Goal: Task Accomplishment & Management: Manage account settings

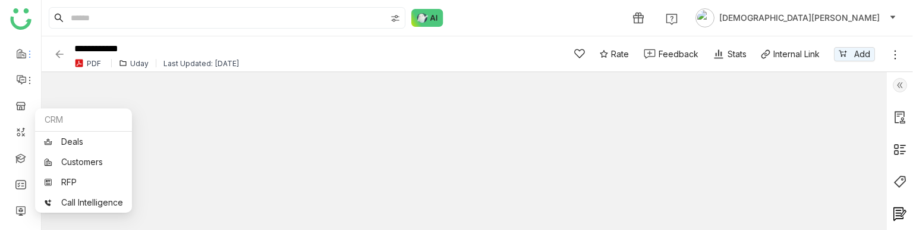
scroll to position [183, 0]
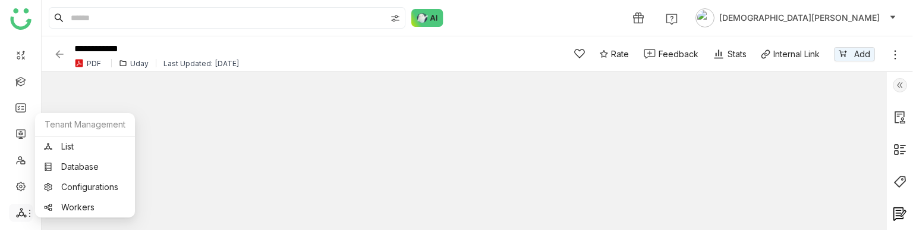
click at [21, 212] on icon at bounding box center [21, 212] width 11 height 11
click at [73, 144] on link "List" at bounding box center [85, 146] width 82 height 8
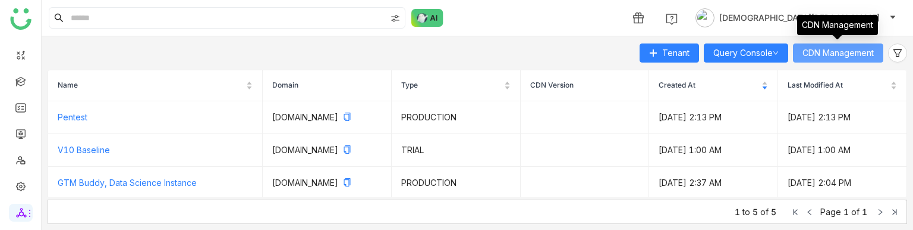
click at [825, 55] on span "CDN Management" at bounding box center [838, 52] width 71 height 13
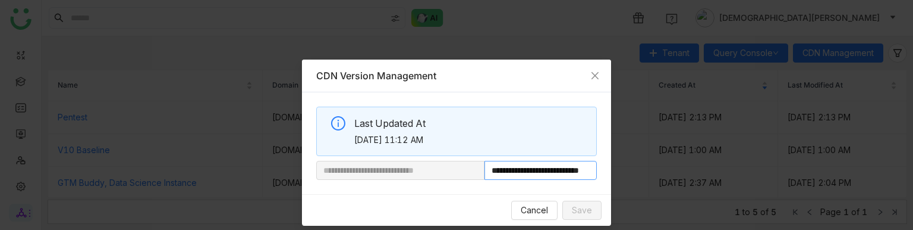
scroll to position [0, 44]
drag, startPoint x: 519, startPoint y: 171, endPoint x: 658, endPoint y: 167, distance: 139.2
click at [658, 167] on nz-modal-container "**********" at bounding box center [456, 115] width 913 height 230
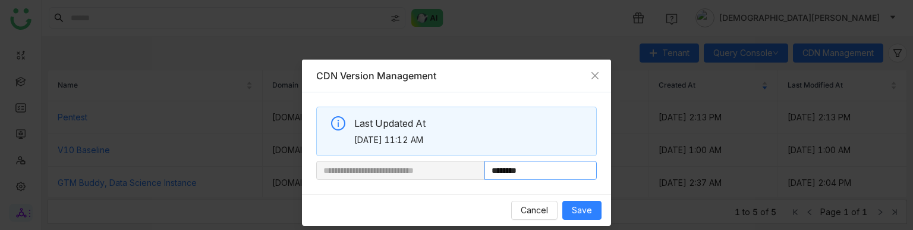
paste input "**********"
type input "**********"
click at [578, 213] on span "Save" at bounding box center [582, 209] width 20 height 13
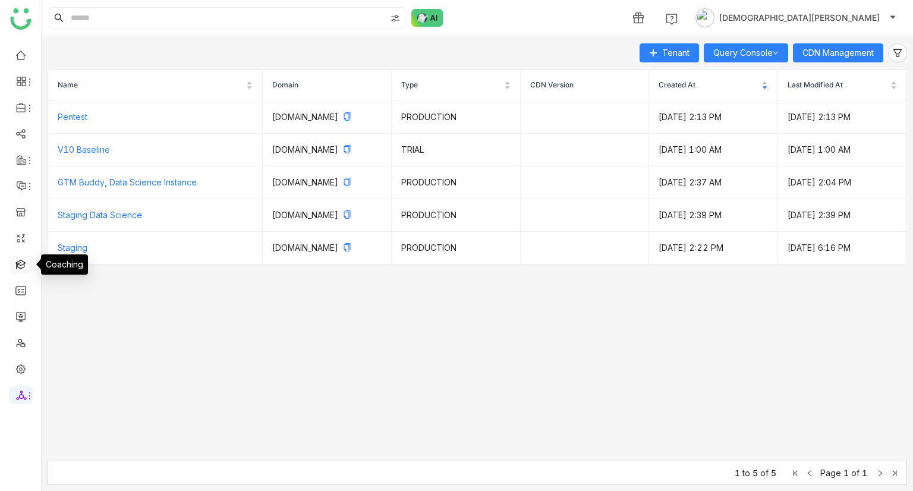
click at [24, 229] on link at bounding box center [20, 264] width 11 height 10
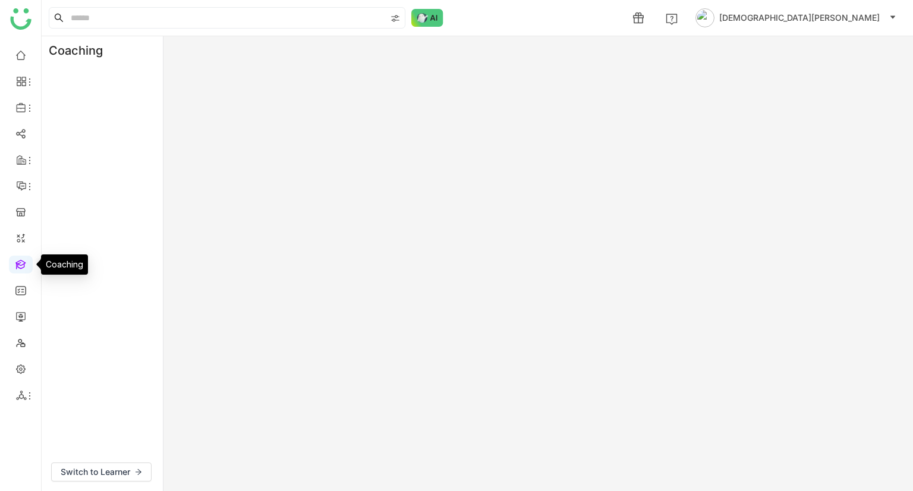
click at [24, 229] on link at bounding box center [20, 264] width 11 height 10
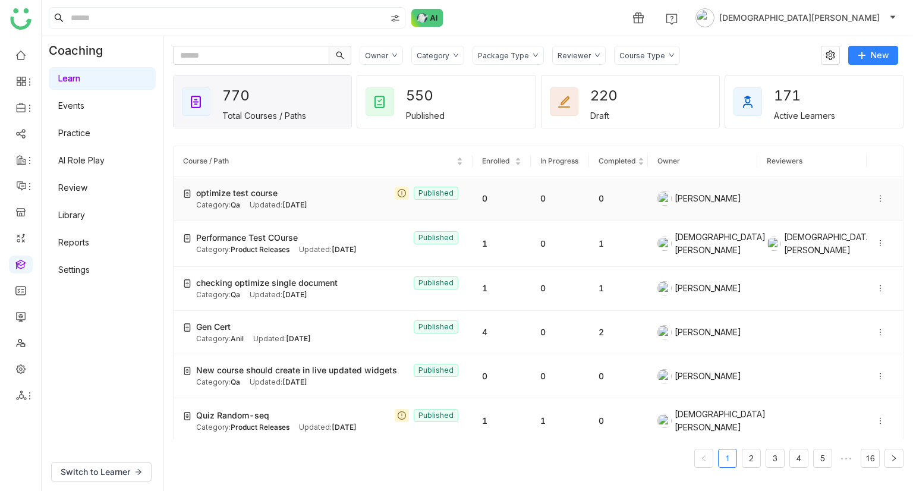
click at [877, 200] on icon at bounding box center [881, 198] width 8 height 8
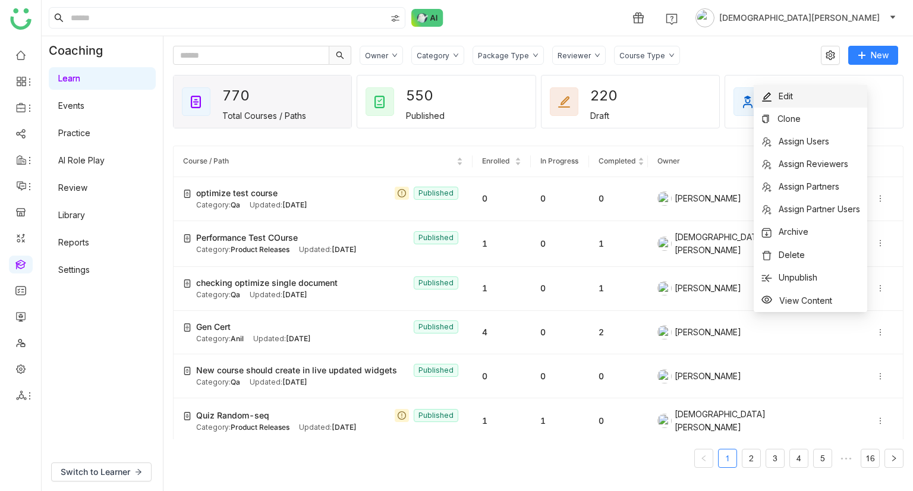
click at [784, 94] on span "Edit" at bounding box center [786, 96] width 14 height 10
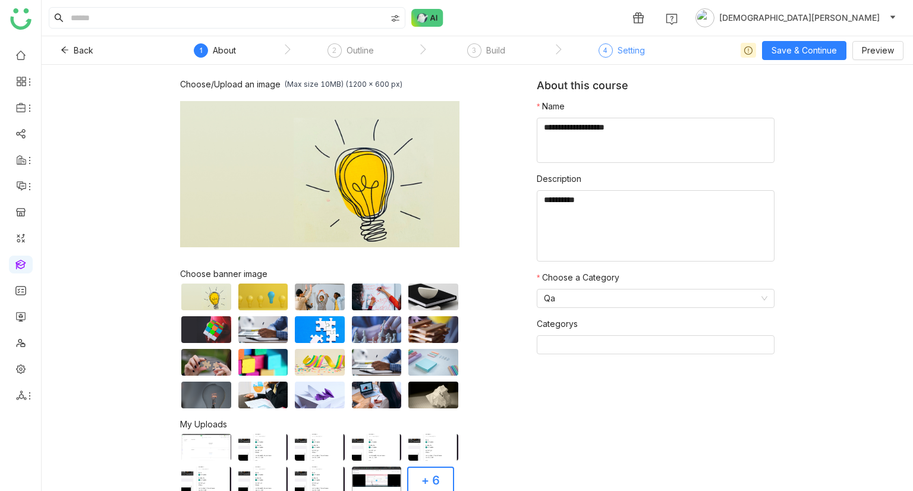
click at [619, 51] on div "Setting" at bounding box center [631, 50] width 27 height 14
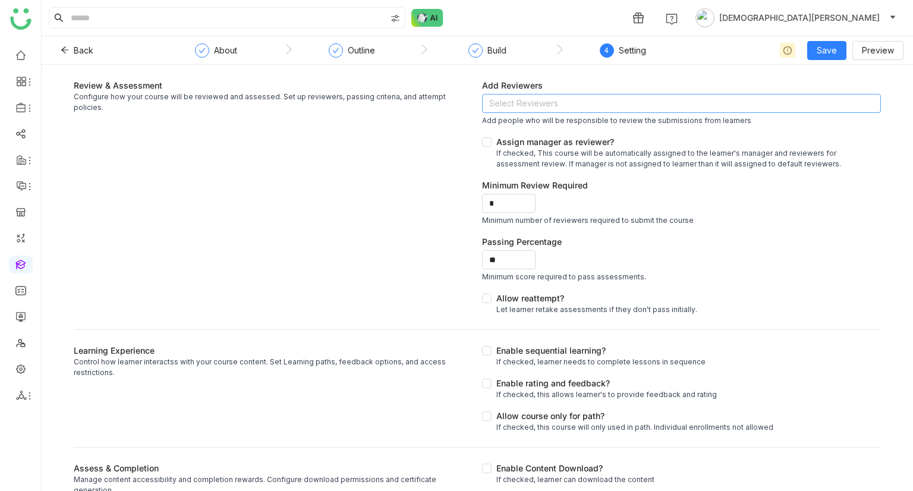
click at [552, 103] on nz-select-top-control "Select Reviewers" at bounding box center [681, 103] width 399 height 19
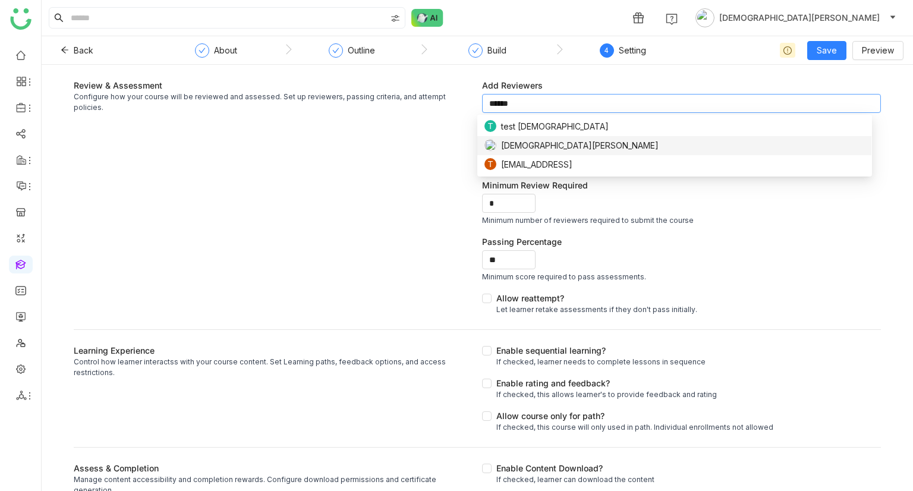
type input "******"
click at [519, 147] on span "[DEMOGRAPHIC_DATA][PERSON_NAME]" at bounding box center [580, 145] width 158 height 13
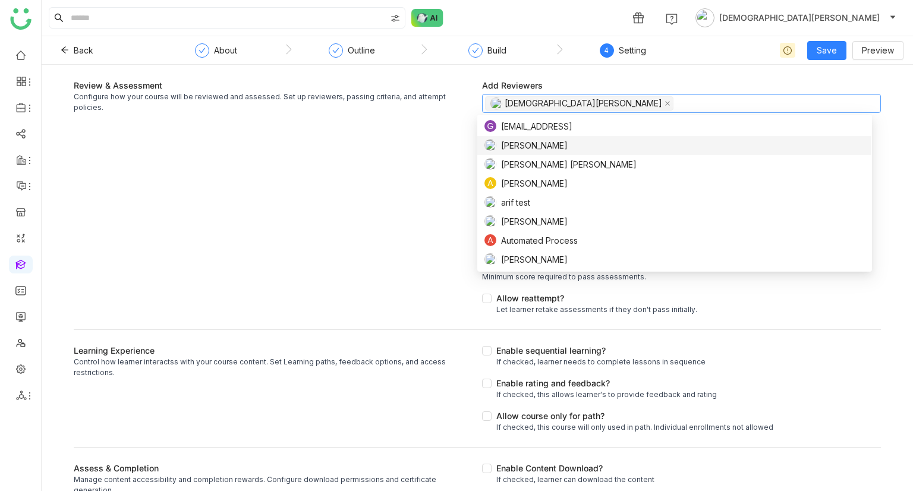
click at [419, 146] on div "Review & Assessment Configure how your course will be reviewed and assessed. Se…" at bounding box center [273, 197] width 399 height 236
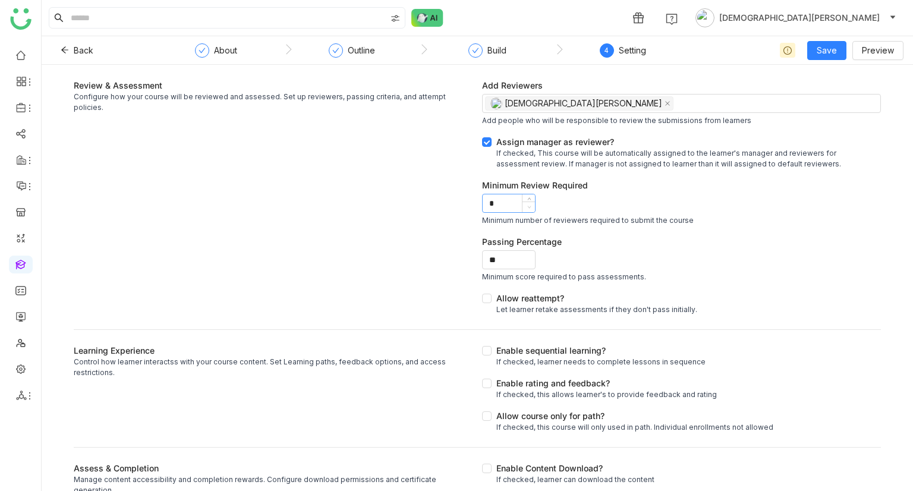
click at [524, 202] on span at bounding box center [528, 207] width 13 height 11
click at [526, 210] on nz-icon at bounding box center [529, 207] width 7 height 7
click at [590, 102] on nz-select-top-control "[DEMOGRAPHIC_DATA][PERSON_NAME]" at bounding box center [681, 103] width 399 height 19
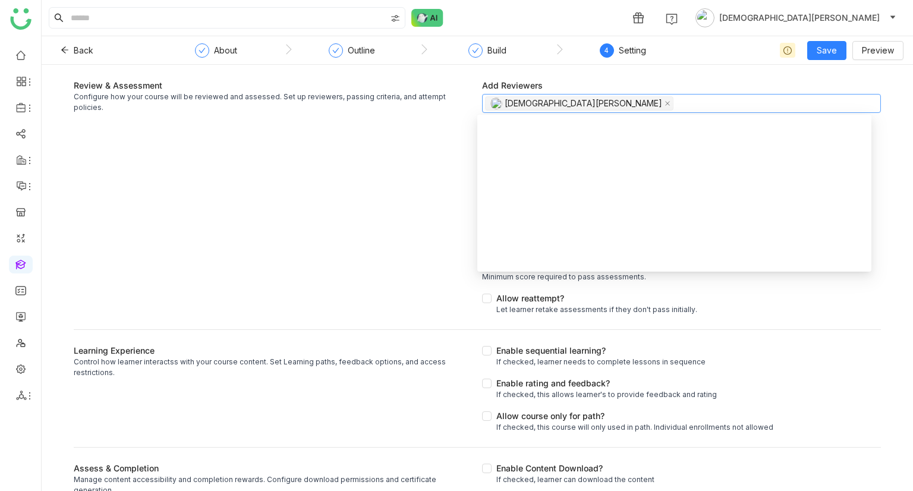
scroll to position [1142, 0]
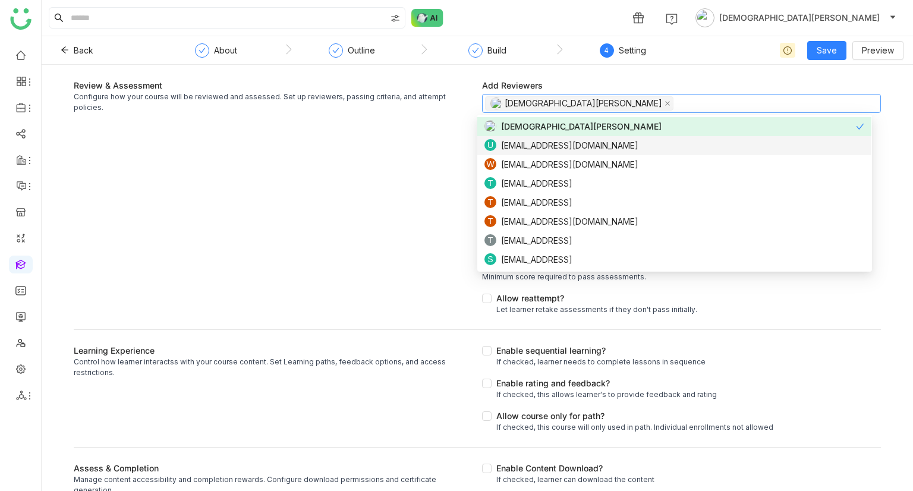
click at [550, 139] on span "udaykk@gmail.com" at bounding box center [569, 145] width 137 height 13
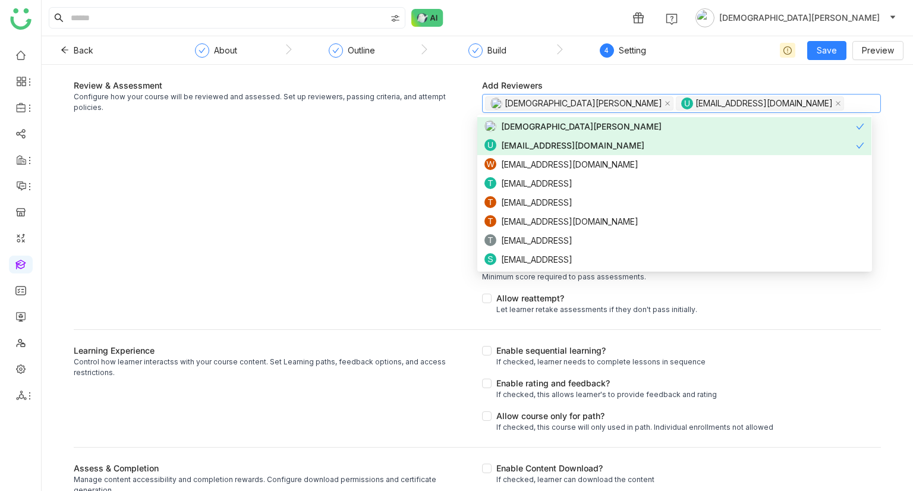
click at [414, 159] on div "Review & Assessment Configure how your course will be reviewed and assessed. Se…" at bounding box center [273, 197] width 399 height 236
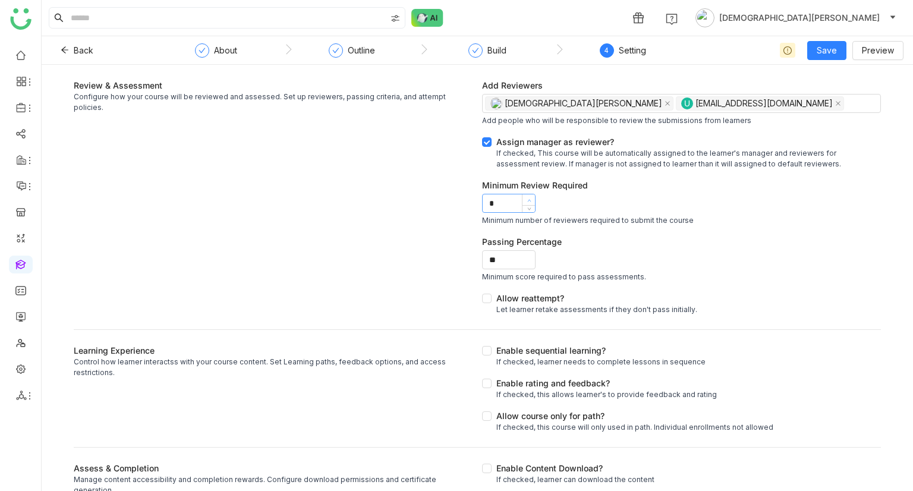
click at [522, 195] on span at bounding box center [528, 199] width 13 height 11
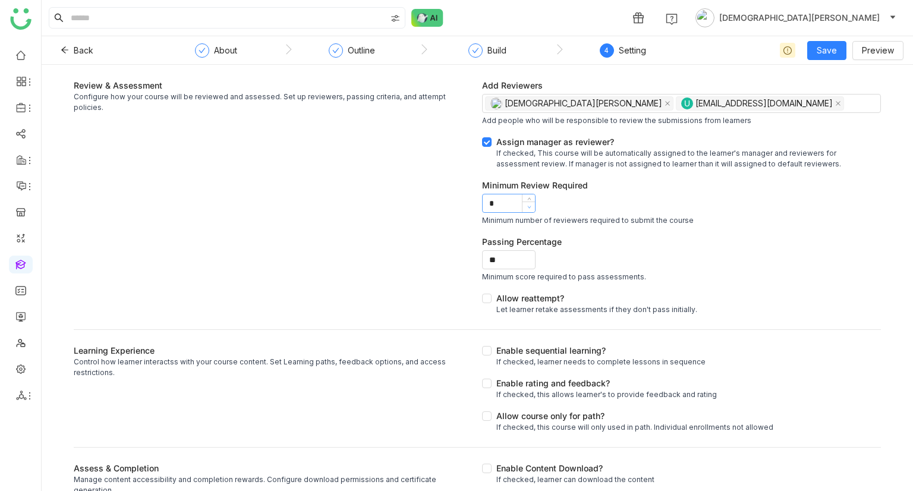
click at [527, 208] on icon at bounding box center [529, 207] width 4 height 4
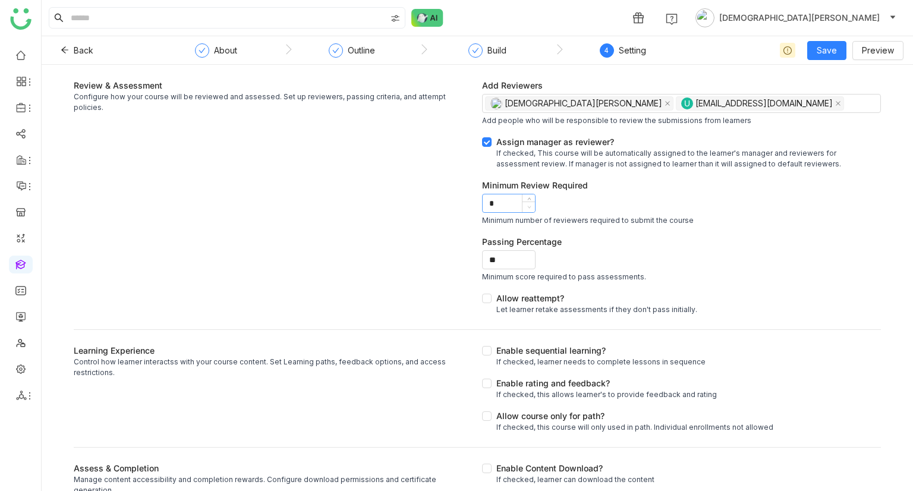
click at [527, 208] on icon at bounding box center [529, 207] width 4 height 4
type input "*"
click at [526, 197] on nz-icon at bounding box center [529, 200] width 7 height 7
click at [570, 209] on div "*" at bounding box center [681, 203] width 399 height 19
click at [497, 229] on div "Allow reattempt?" at bounding box center [597, 298] width 201 height 12
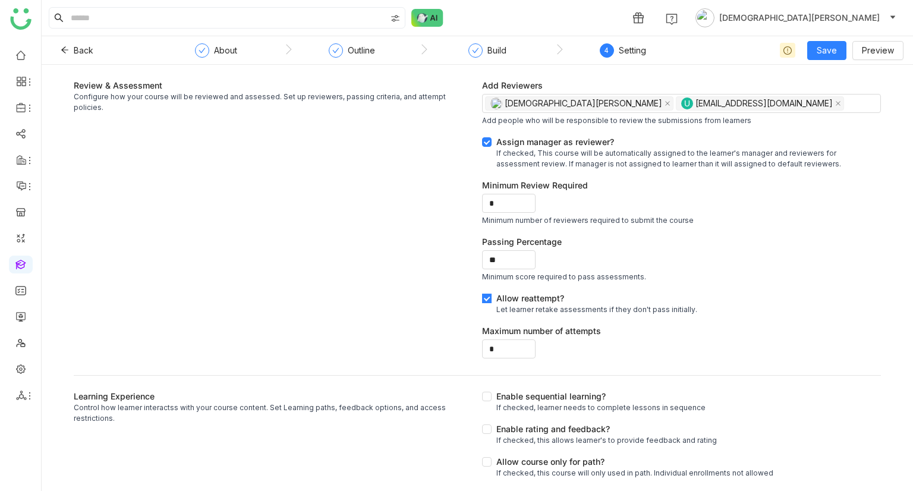
scroll to position [89, 0]
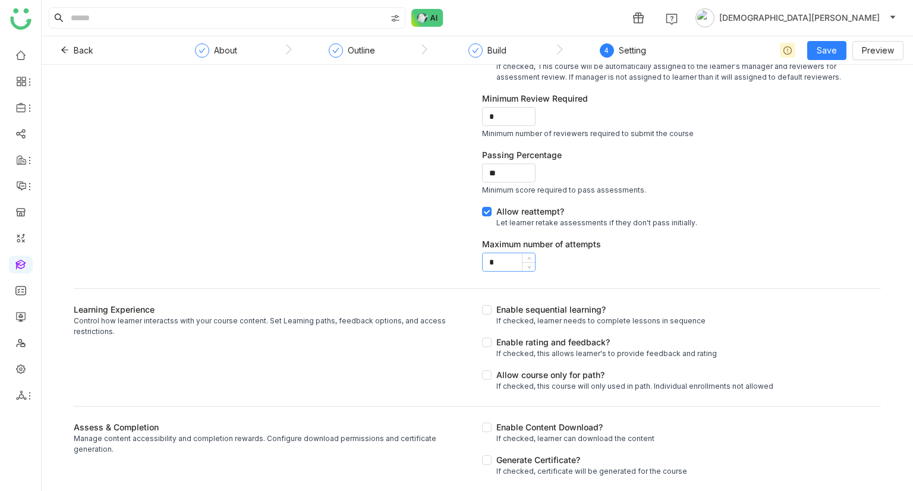
click at [502, 229] on input "*" at bounding box center [509, 262] width 52 height 18
type input "*"
click at [527, 229] on nz-icon at bounding box center [529, 259] width 7 height 7
click at [514, 229] on div "Enable sequential learning?" at bounding box center [601, 309] width 209 height 12
click at [510, 229] on div "Enable rating and feedback?" at bounding box center [607, 342] width 221 height 12
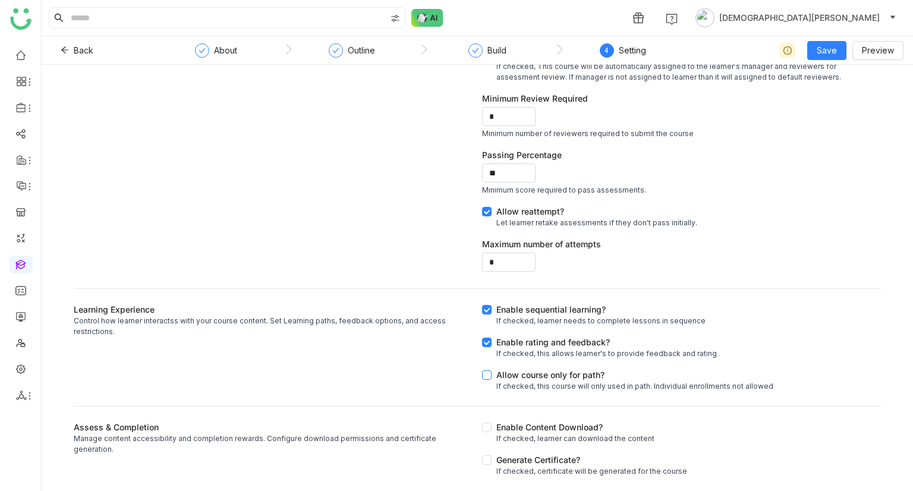
click at [510, 229] on div "Allow course only for path?" at bounding box center [635, 375] width 277 height 12
click at [517, 229] on div "Enable Content Download?" at bounding box center [576, 427] width 158 height 12
click at [519, 229] on div "Generate Certificate?" at bounding box center [592, 460] width 191 height 12
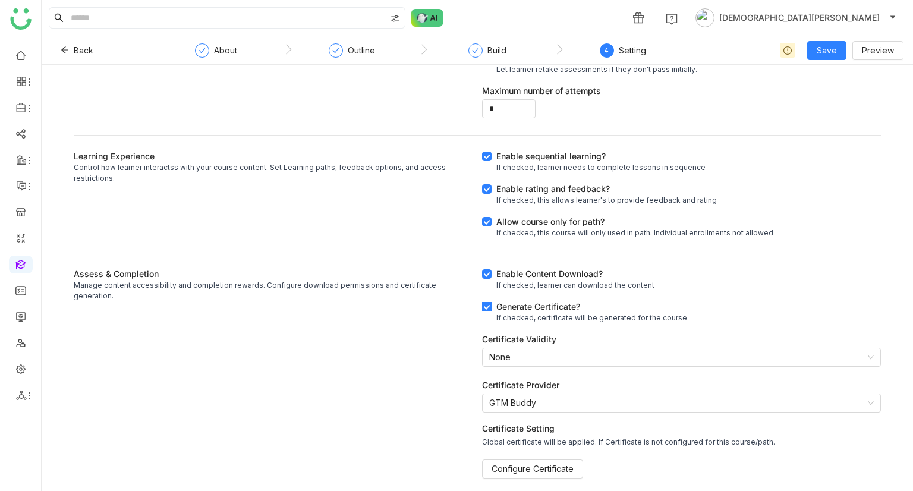
scroll to position [244, 0]
click at [520, 229] on span "Configure Certificate" at bounding box center [533, 467] width 82 height 13
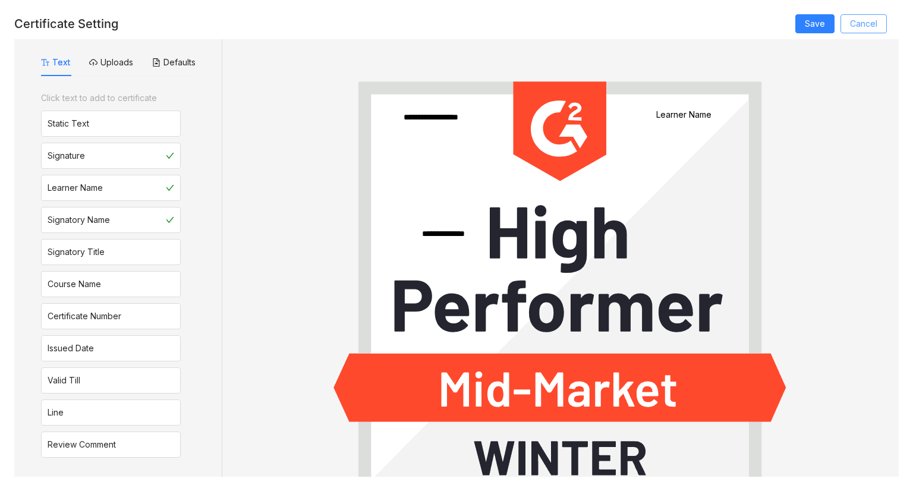
click at [859, 22] on span "Cancel" at bounding box center [863, 23] width 27 height 13
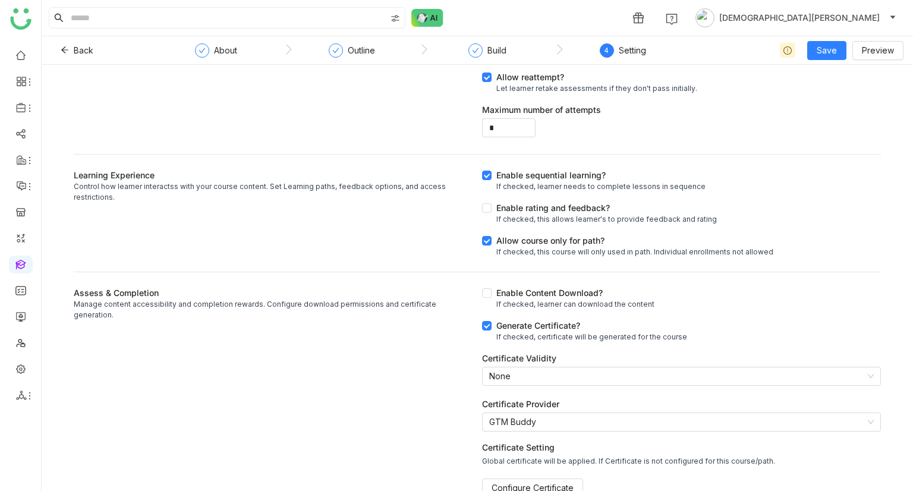
scroll to position [244, 0]
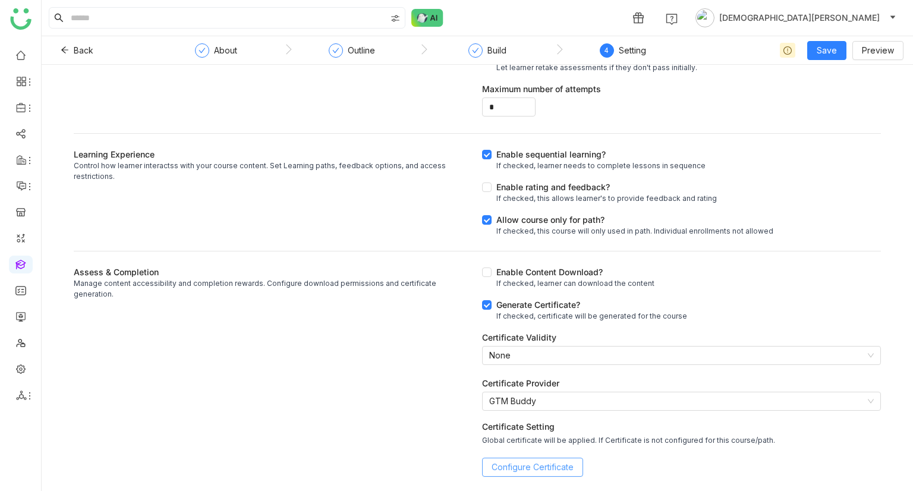
click at [516, 229] on span "Configure Certificate" at bounding box center [533, 467] width 82 height 13
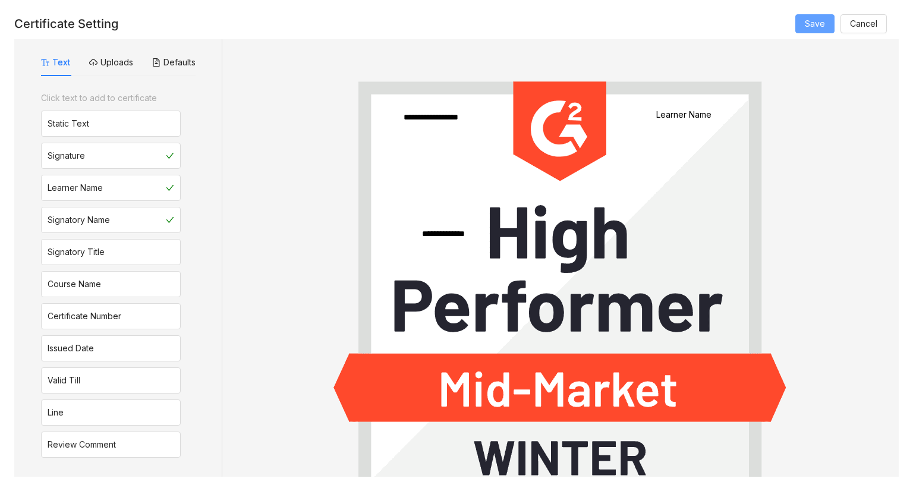
click at [816, 24] on span "Save" at bounding box center [815, 23] width 20 height 13
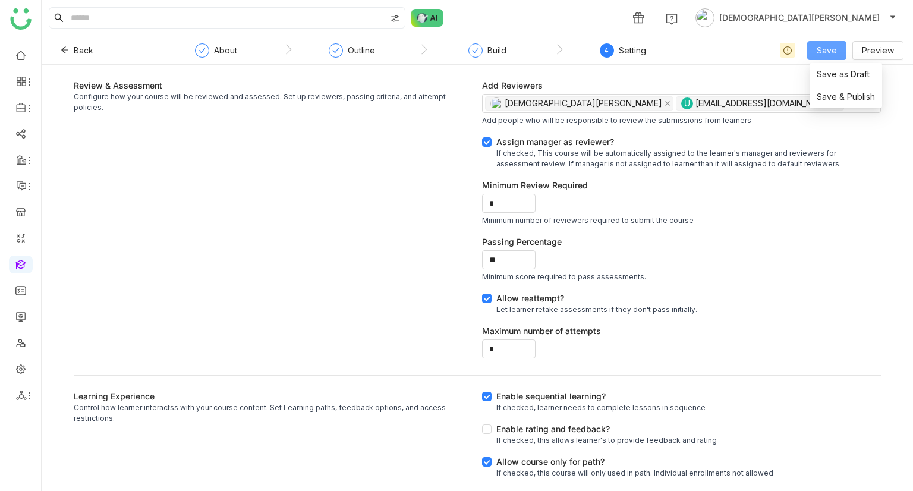
click at [833, 50] on span "Save" at bounding box center [827, 50] width 20 height 13
click at [835, 99] on span "Save & Publish" at bounding box center [846, 96] width 58 height 13
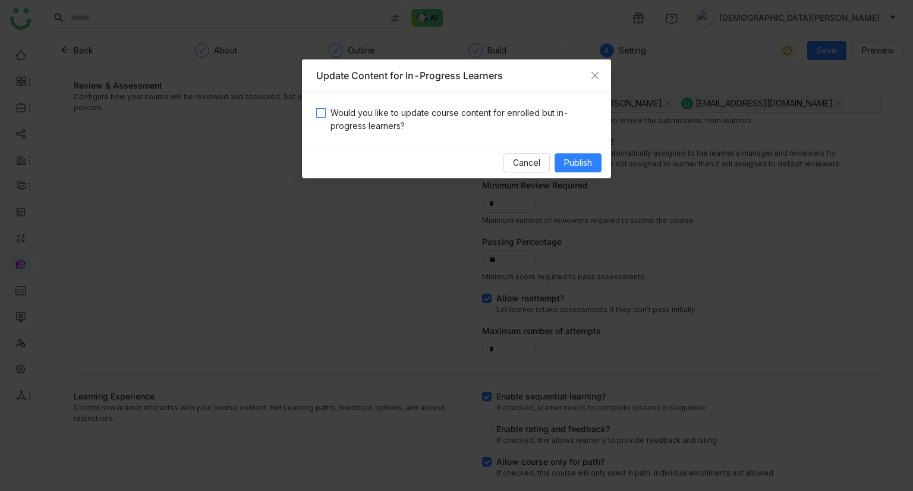
click at [463, 117] on span "Would you like to update course content for enrolled but in-progress learners?" at bounding box center [461, 119] width 271 height 26
click at [592, 71] on icon "Close" at bounding box center [595, 76] width 10 height 10
